Goal: Task Accomplishment & Management: Complete application form

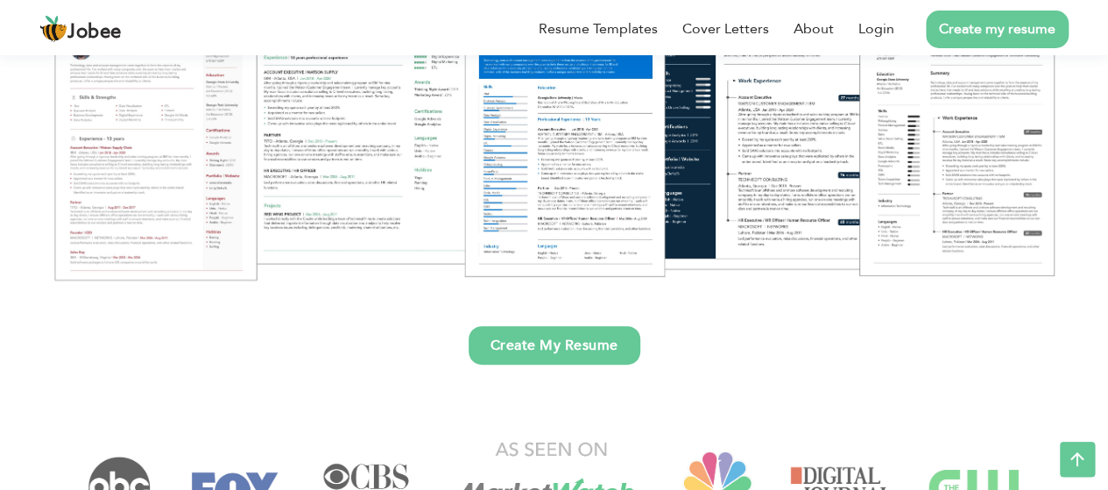
scroll to position [312, 0]
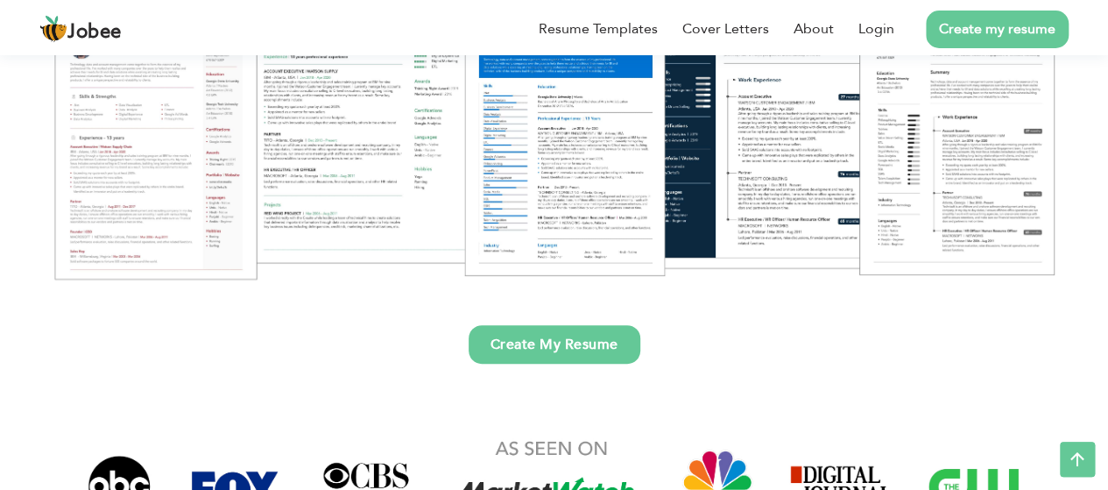
click at [561, 331] on link "Create My Resume" at bounding box center [555, 344] width 172 height 39
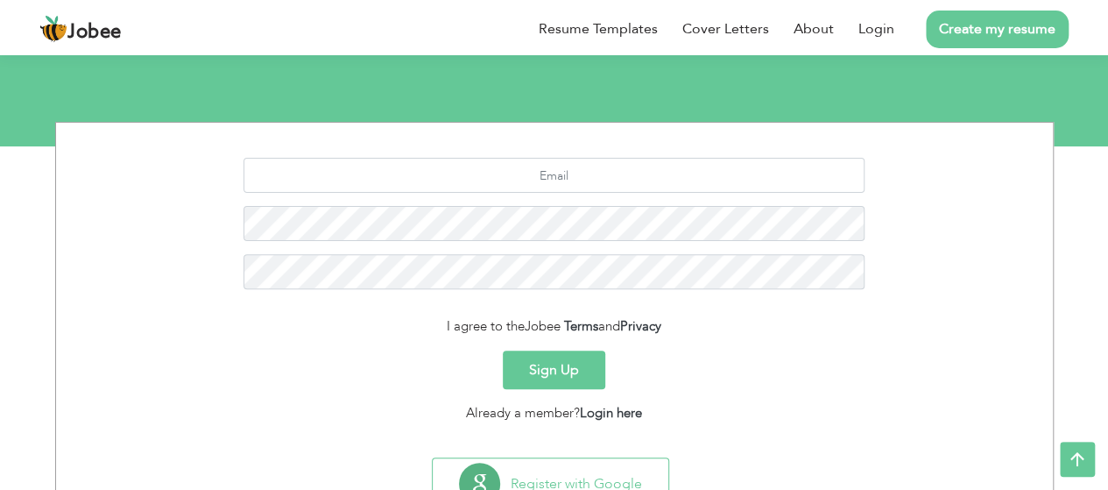
scroll to position [236, 0]
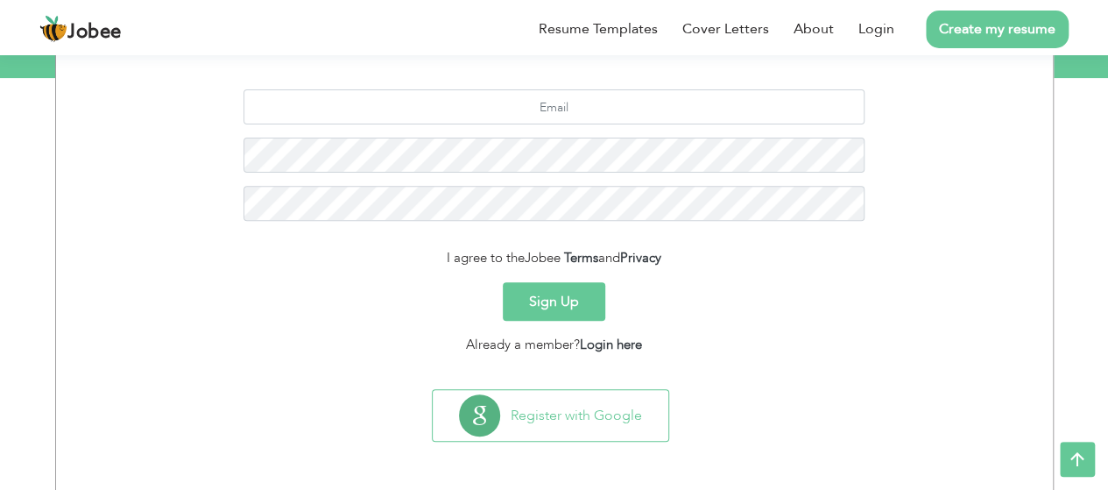
click at [575, 300] on button "Sign Up" at bounding box center [554, 301] width 102 height 39
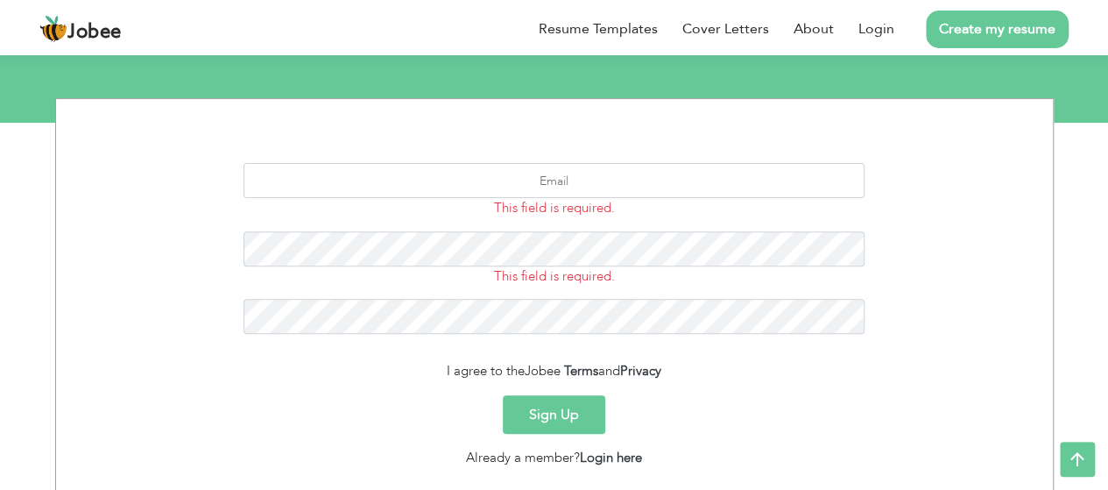
scroll to position [189, 0]
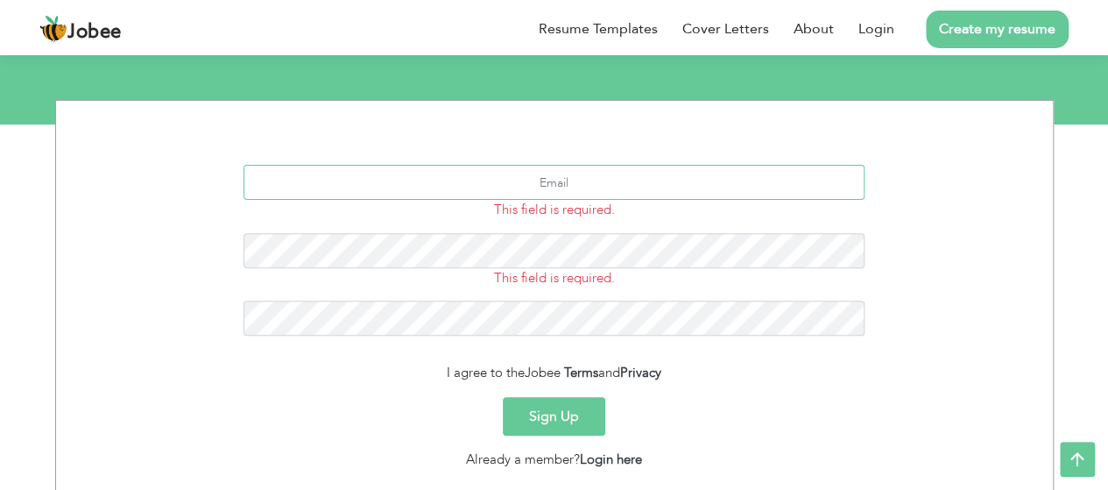
click at [583, 183] on input "text" at bounding box center [553, 182] width 621 height 35
type input "kabirdevsinn@gmail.com"
click at [553, 418] on button "Sign Up" at bounding box center [554, 416] width 102 height 39
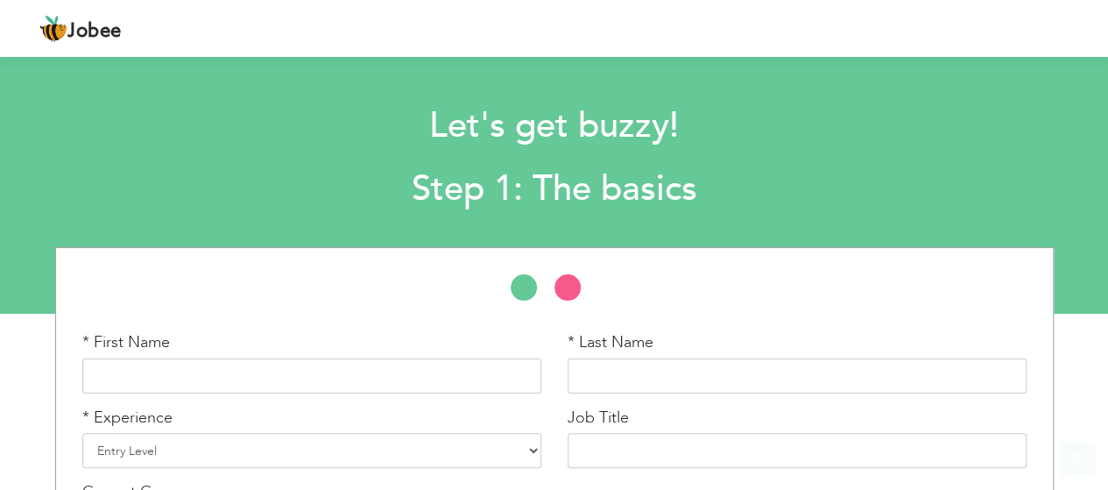
scroll to position [145, 0]
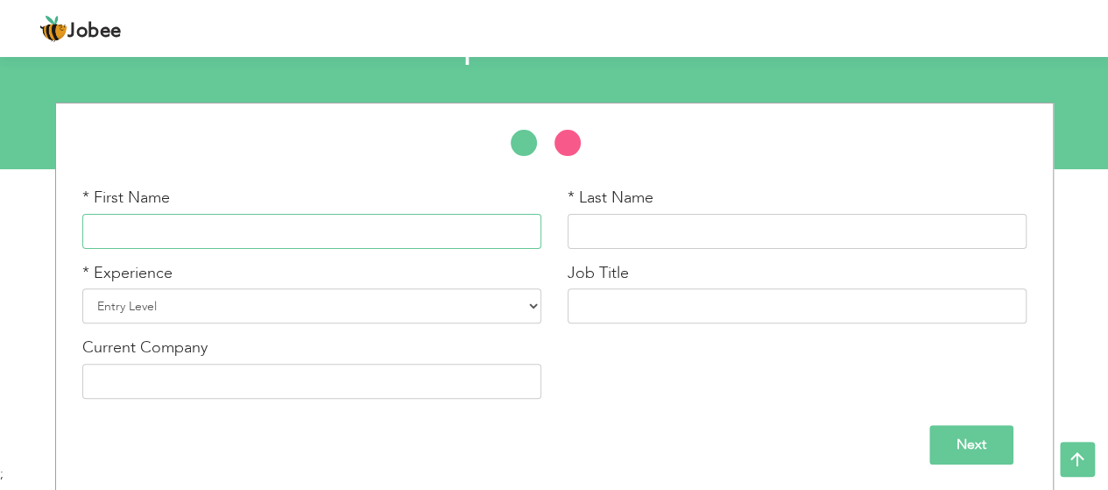
click at [341, 239] on input "text" at bounding box center [311, 231] width 459 height 35
type input "MUHAMMAD"
type input "KABEER"
click at [310, 308] on select "Entry Level Less than 1 Year 1 Year 2 Years 3 Years 4 Years 5 Years 6 Years 7 Y…" at bounding box center [311, 305] width 459 height 35
select select "2"
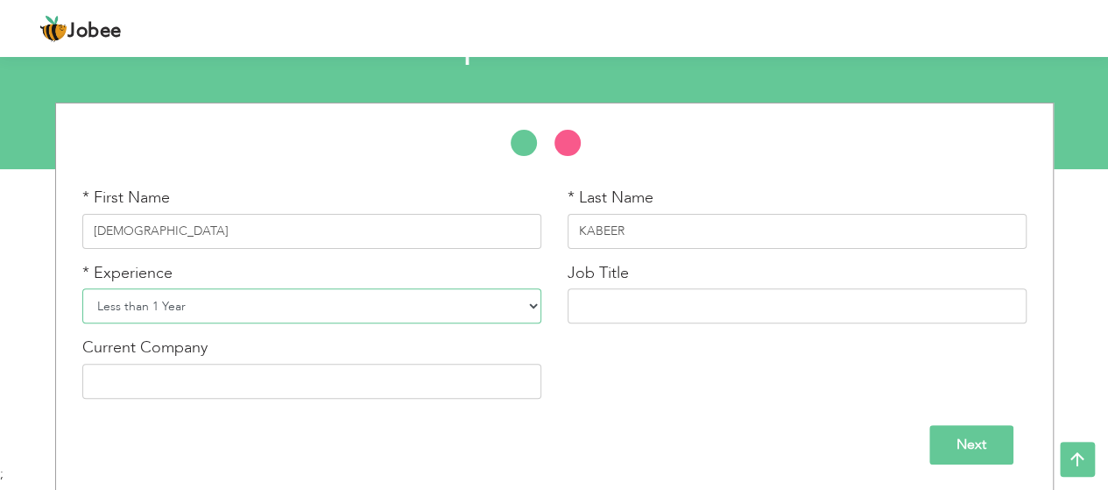
click at [82, 288] on select "Entry Level Less than 1 Year 1 Year 2 Years 3 Years 4 Years 5 Years 6 Years 7 Y…" at bounding box center [311, 305] width 459 height 35
click at [625, 300] on input "text" at bounding box center [796, 305] width 459 height 35
click at [967, 434] on input "Next" at bounding box center [971, 444] width 84 height 39
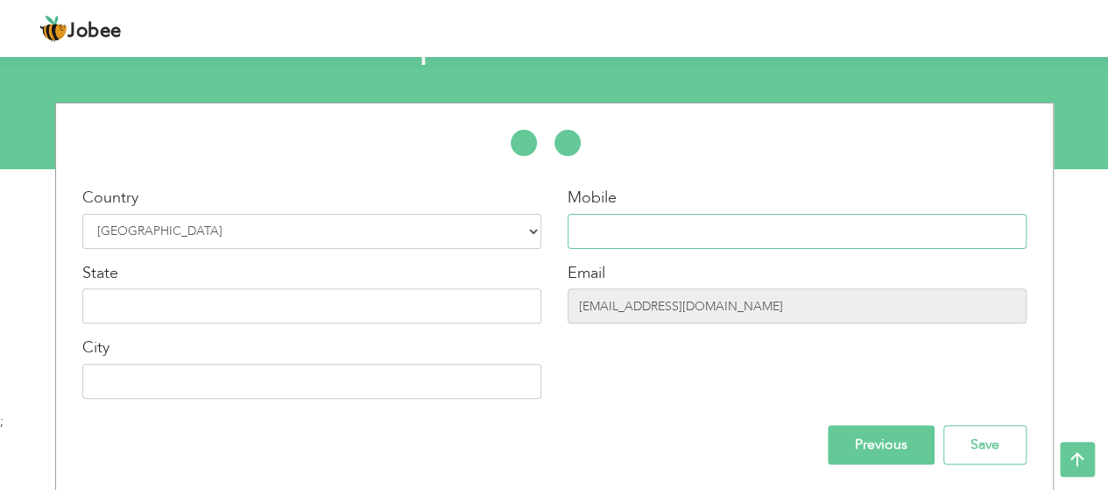
click at [792, 239] on input "text" at bounding box center [796, 231] width 459 height 35
type input "03051555866"
type input "LAHORE"
click at [992, 441] on input "Save" at bounding box center [984, 444] width 83 height 39
click at [984, 445] on input "Save" at bounding box center [984, 444] width 83 height 39
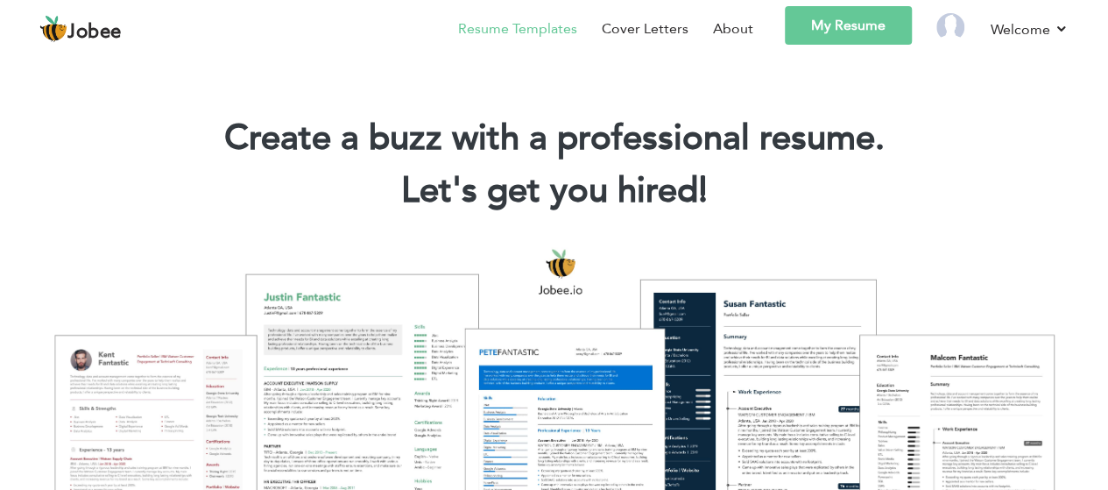
click at [539, 36] on link "Resume Templates" at bounding box center [517, 28] width 119 height 21
